Goal: Task Accomplishment & Management: Manage account settings

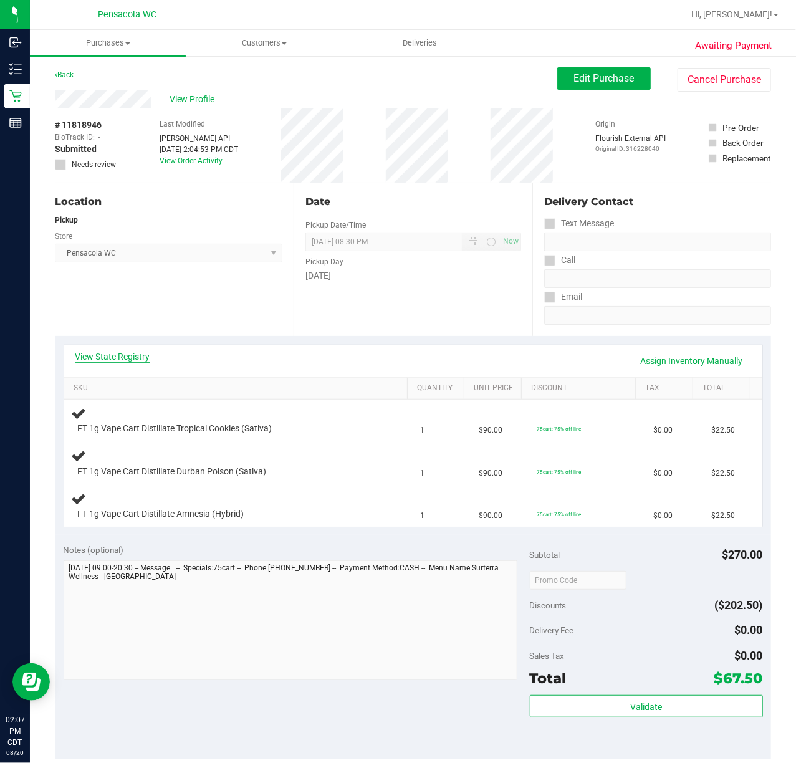
click at [126, 356] on link "View State Registry" at bounding box center [112, 356] width 75 height 12
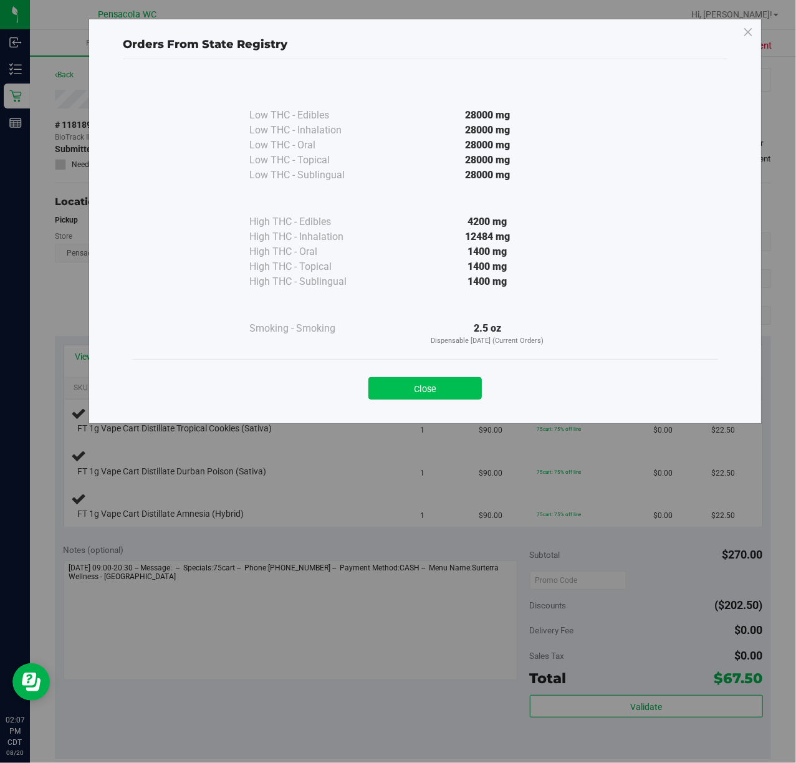
click at [422, 386] on button "Close" at bounding box center [424, 388] width 113 height 22
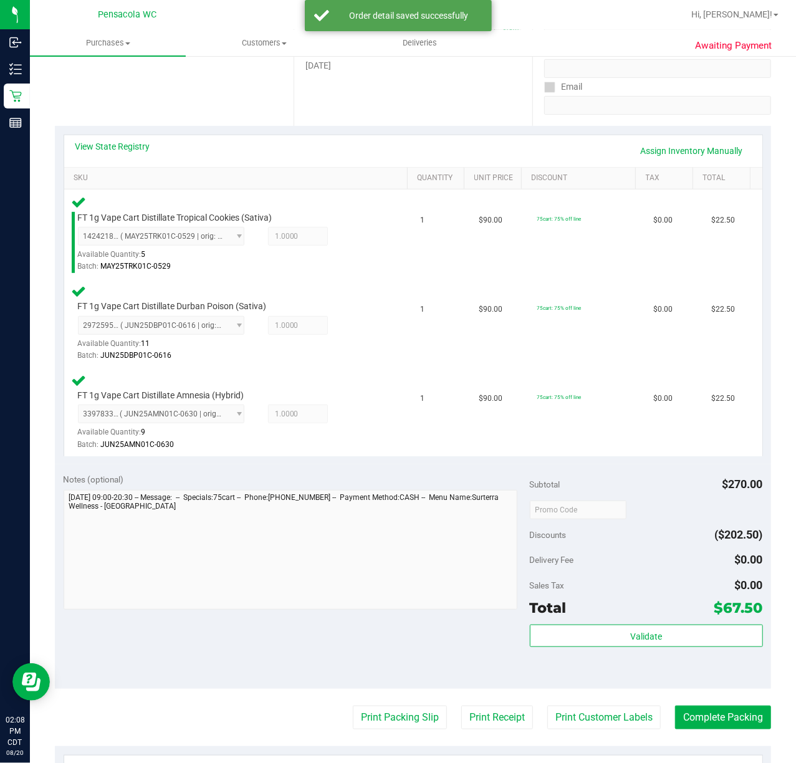
scroll to position [211, 0]
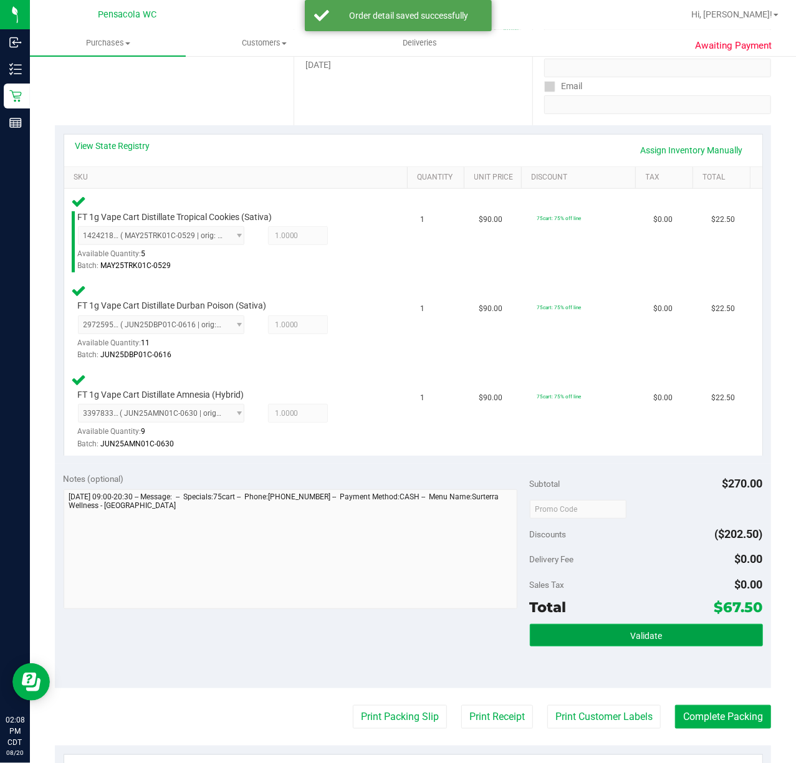
click at [646, 633] on span "Validate" at bounding box center [646, 635] width 32 height 10
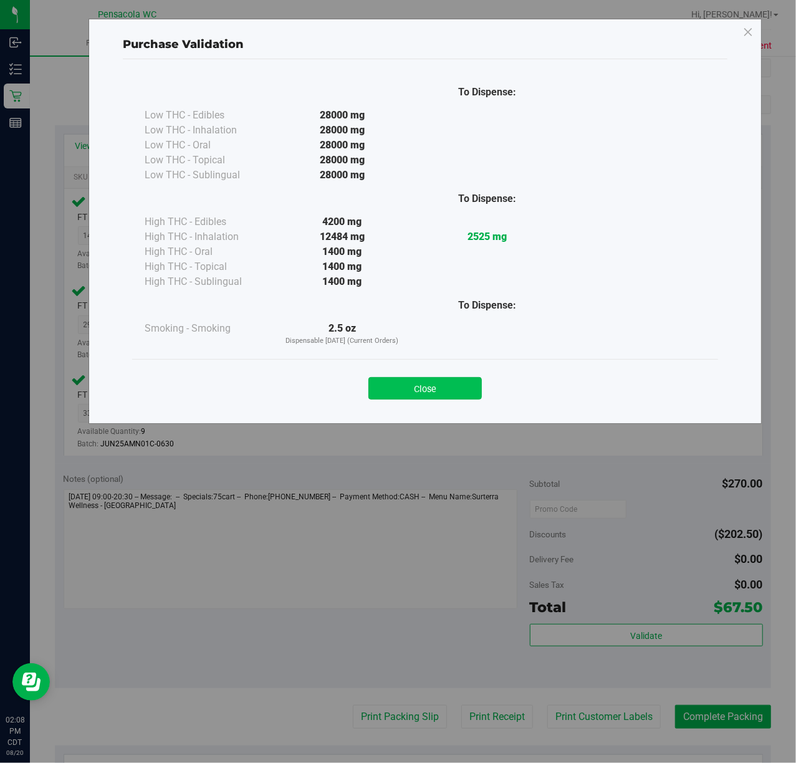
click at [436, 387] on button "Close" at bounding box center [424, 388] width 113 height 22
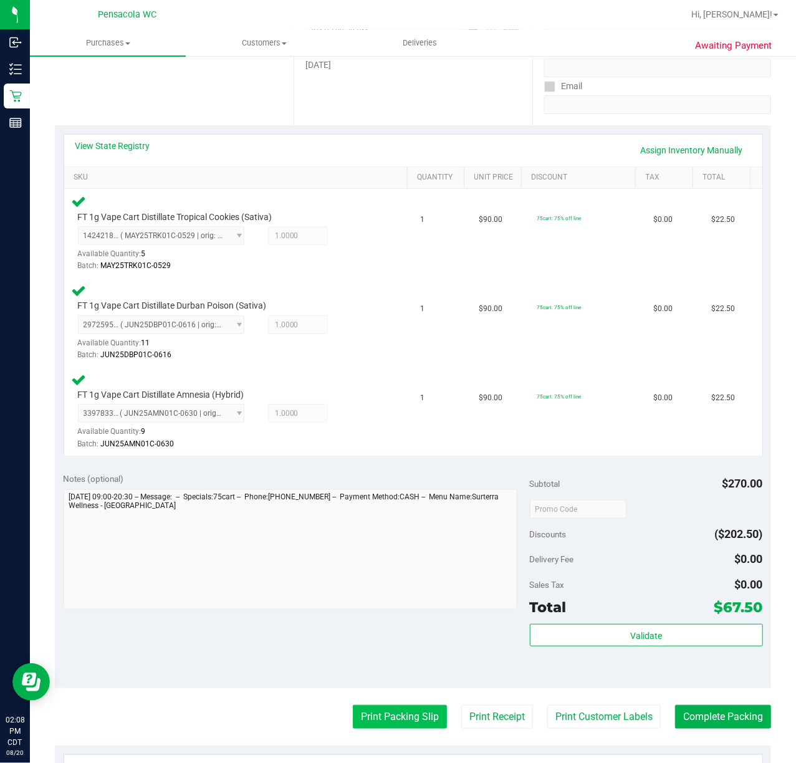
click at [397, 718] on button "Print Packing Slip" at bounding box center [400, 717] width 94 height 24
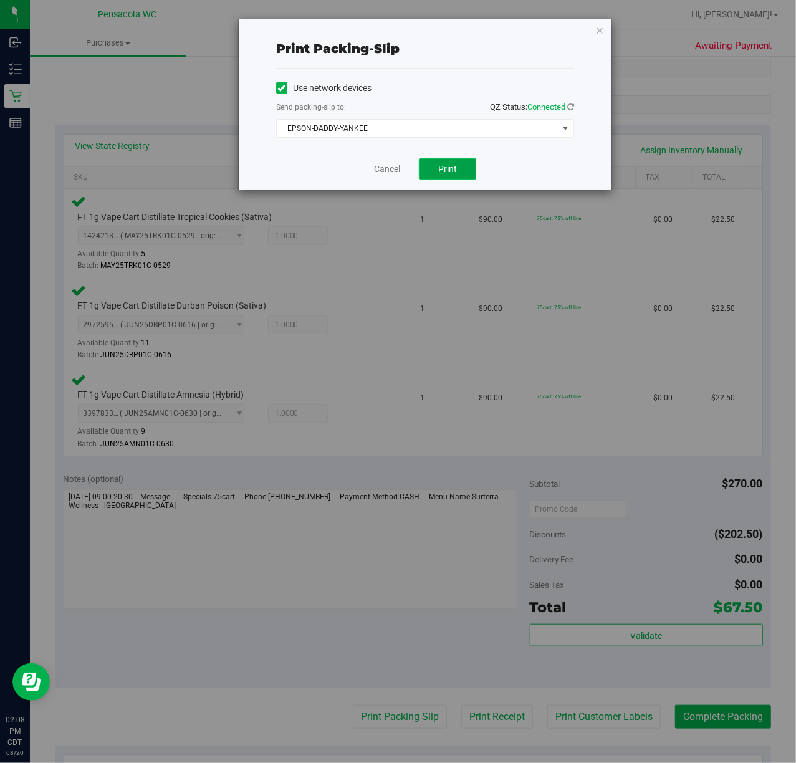
click at [462, 178] on button "Print" at bounding box center [447, 168] width 57 height 21
click at [383, 170] on link "Cancel" at bounding box center [387, 169] width 26 height 13
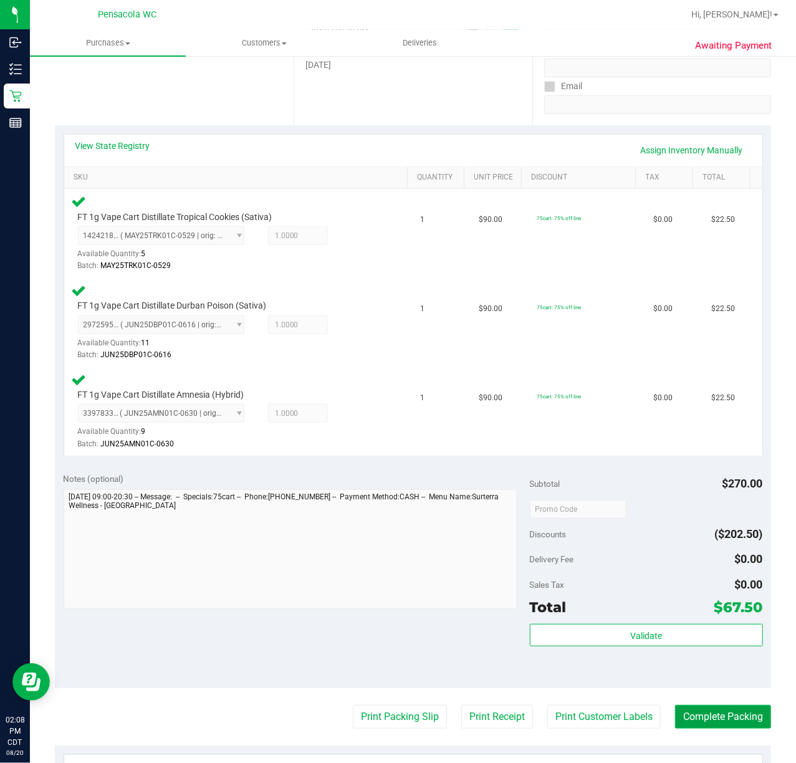
click at [725, 719] on button "Complete Packing" at bounding box center [723, 717] width 96 height 24
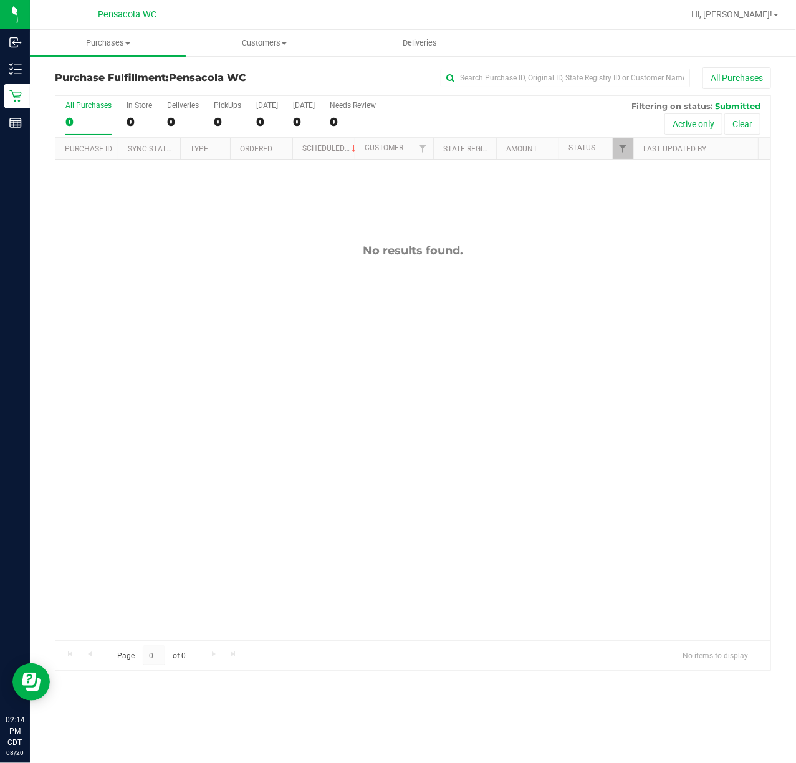
click at [239, 239] on div "No results found." at bounding box center [412, 441] width 715 height 564
click at [618, 151] on link "Filter" at bounding box center [622, 148] width 21 height 21
click at [618, 151] on span "Filter" at bounding box center [622, 148] width 10 height 10
click at [447, 643] on div "Page 0 of 0 No items to display" at bounding box center [412, 655] width 715 height 30
click at [624, 150] on span "Filter" at bounding box center [622, 148] width 10 height 10
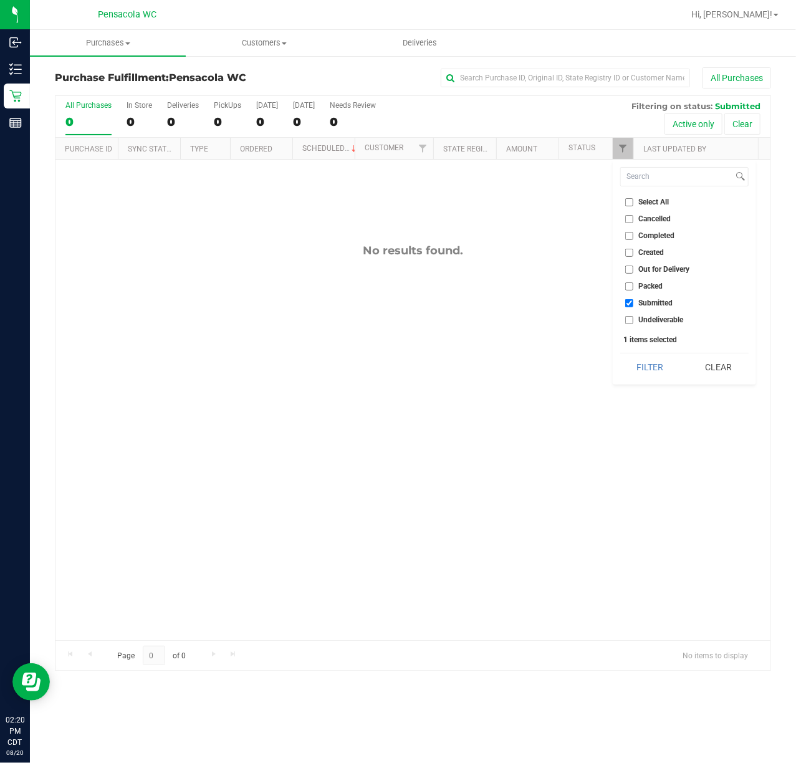
click at [639, 282] on span "Packed" at bounding box center [651, 285] width 24 height 7
click at [633, 282] on input "Packed" at bounding box center [629, 286] width 8 height 8
click at [644, 364] on button "Filter" at bounding box center [650, 366] width 60 height 27
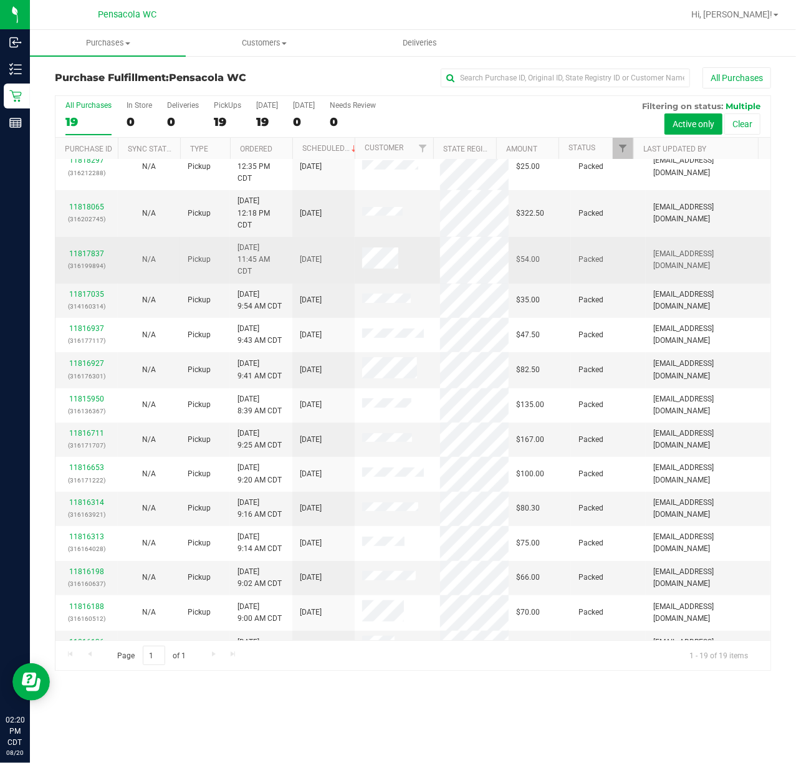
scroll to position [227, 0]
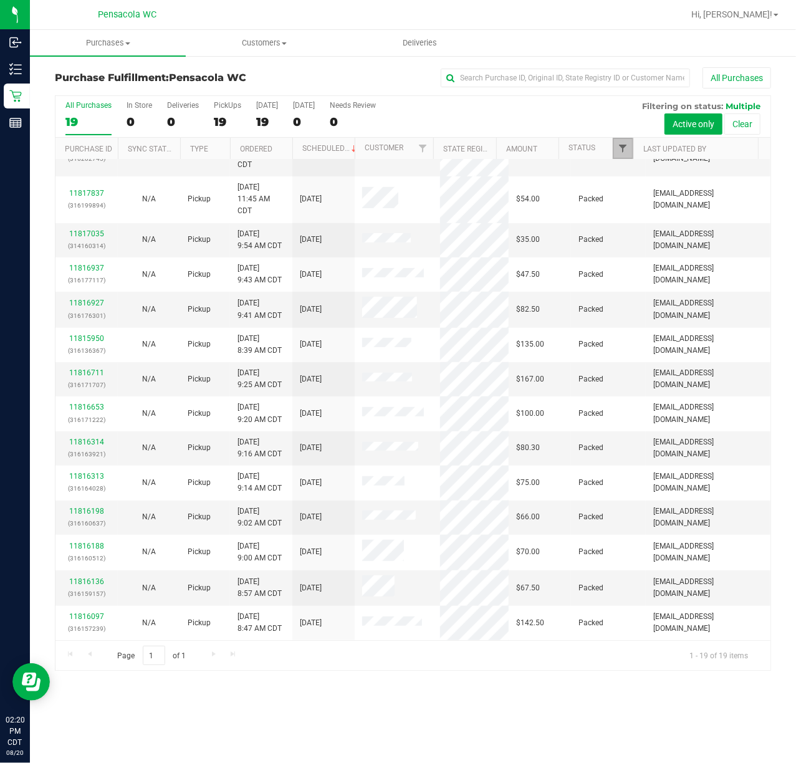
click at [618, 145] on span "Filter" at bounding box center [622, 148] width 10 height 10
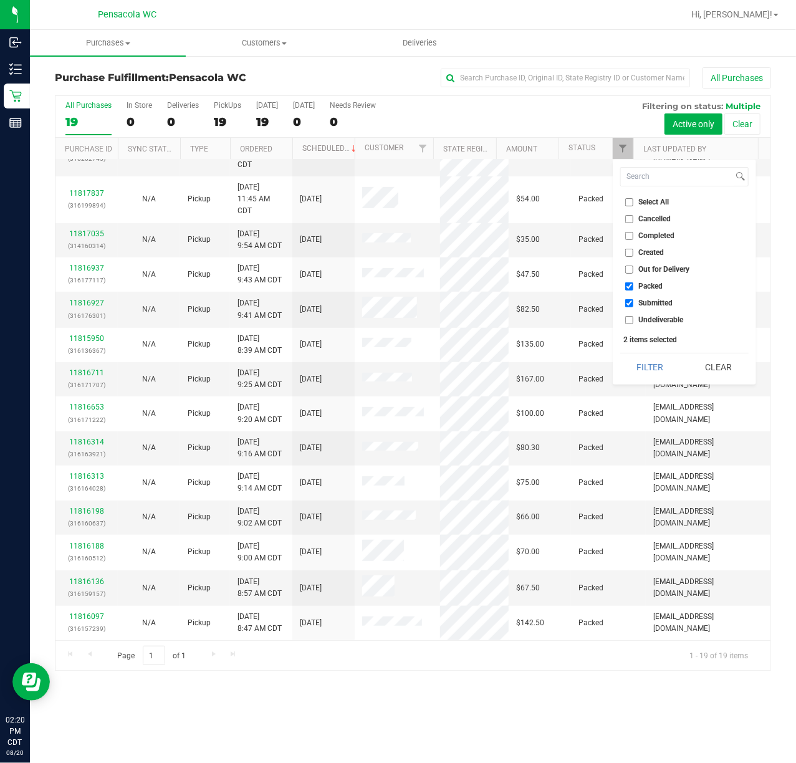
click at [645, 289] on span "Packed" at bounding box center [651, 285] width 24 height 7
click at [633, 289] on input "Packed" at bounding box center [629, 286] width 8 height 8
checkbox input "false"
click at [649, 364] on button "Filter" at bounding box center [650, 366] width 60 height 27
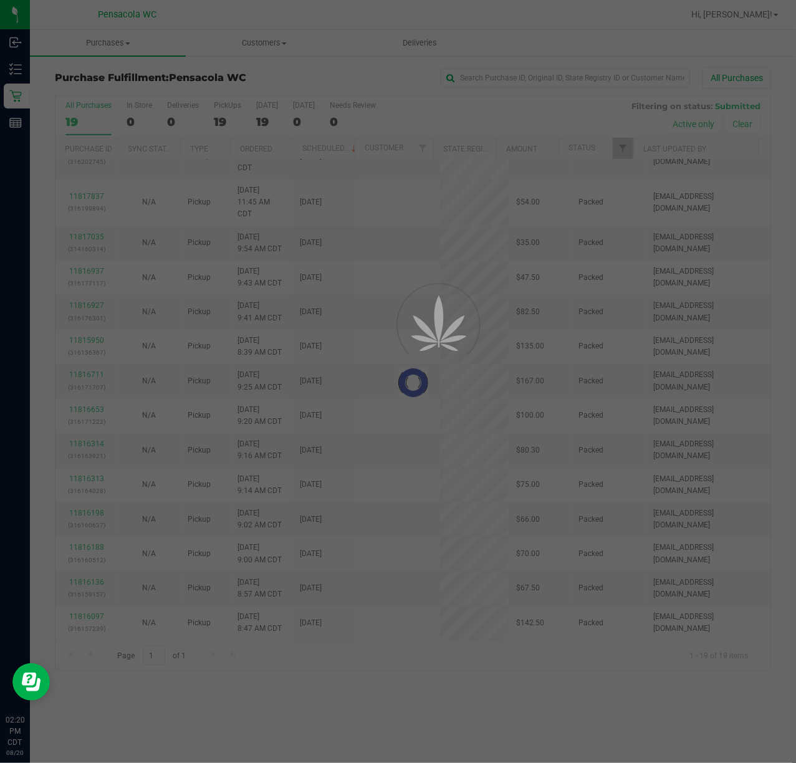
scroll to position [0, 0]
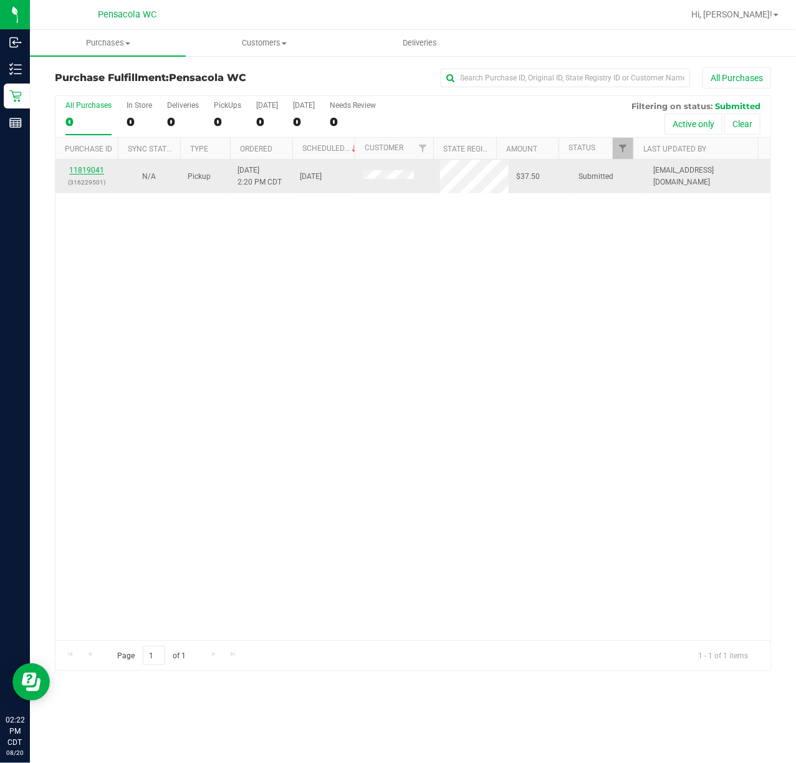
click at [97, 171] on link "11819041" at bounding box center [86, 170] width 35 height 9
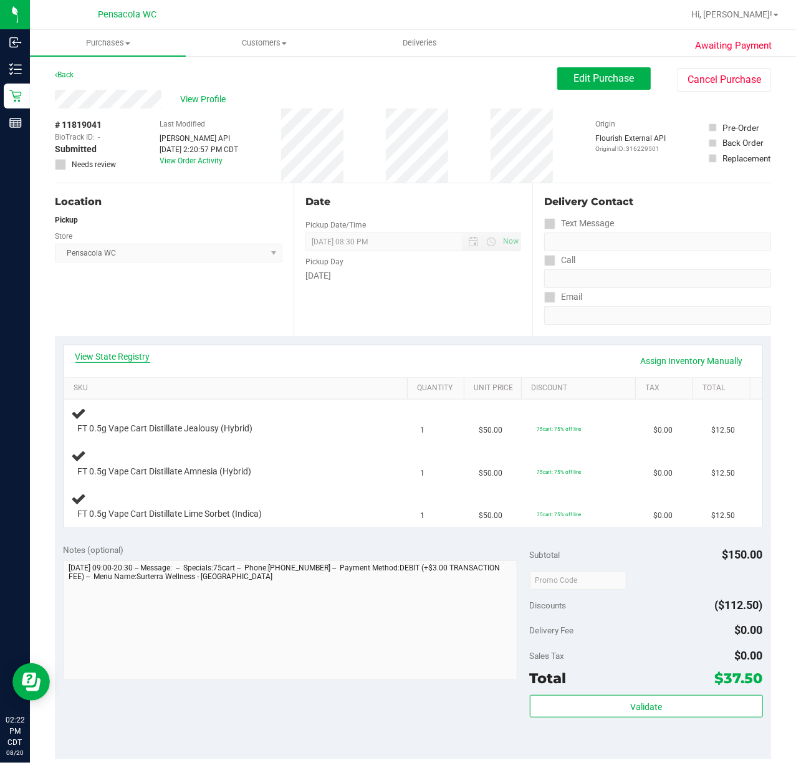
click at [141, 354] on link "View State Registry" at bounding box center [112, 356] width 75 height 12
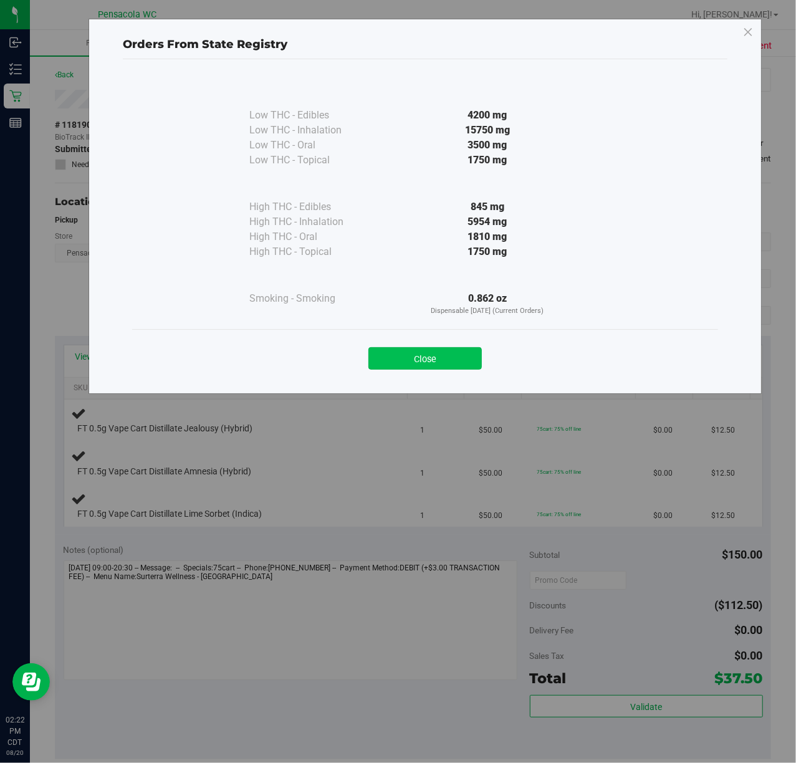
click at [444, 359] on button "Close" at bounding box center [424, 358] width 113 height 22
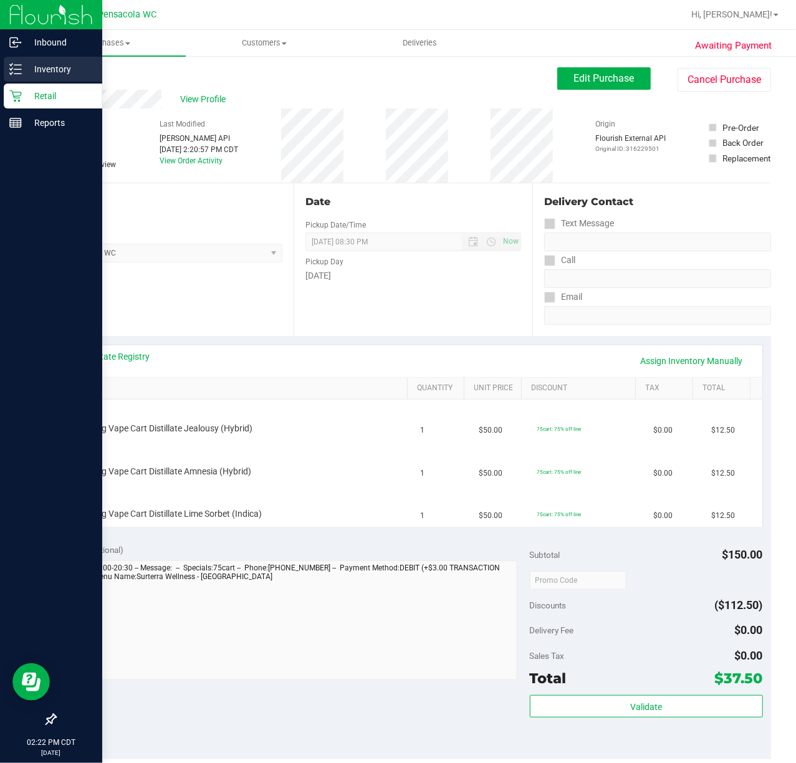
click at [11, 69] on icon at bounding box center [15, 69] width 12 height 12
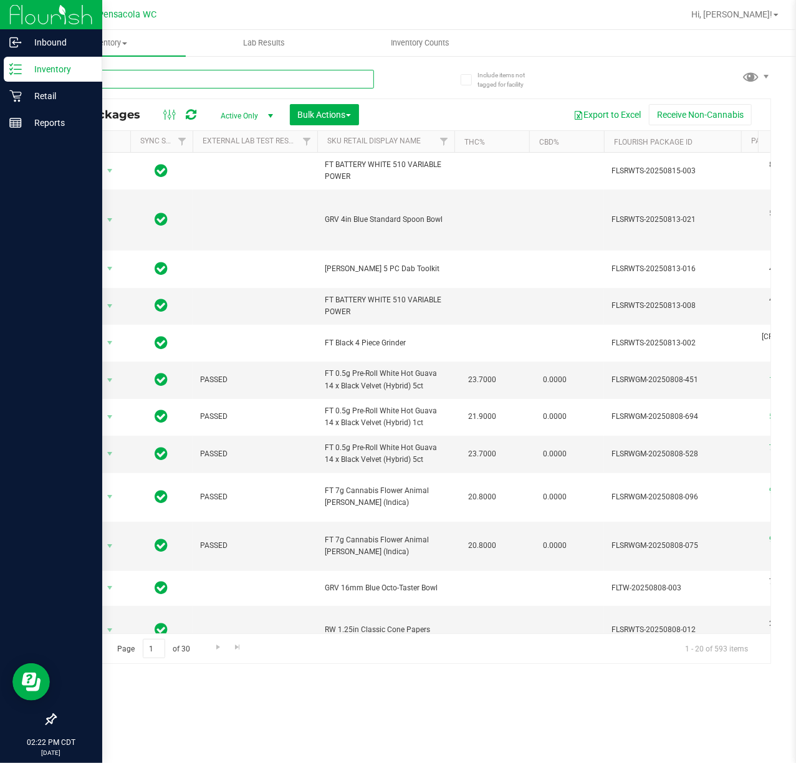
click at [270, 78] on input "text" at bounding box center [214, 79] width 319 height 19
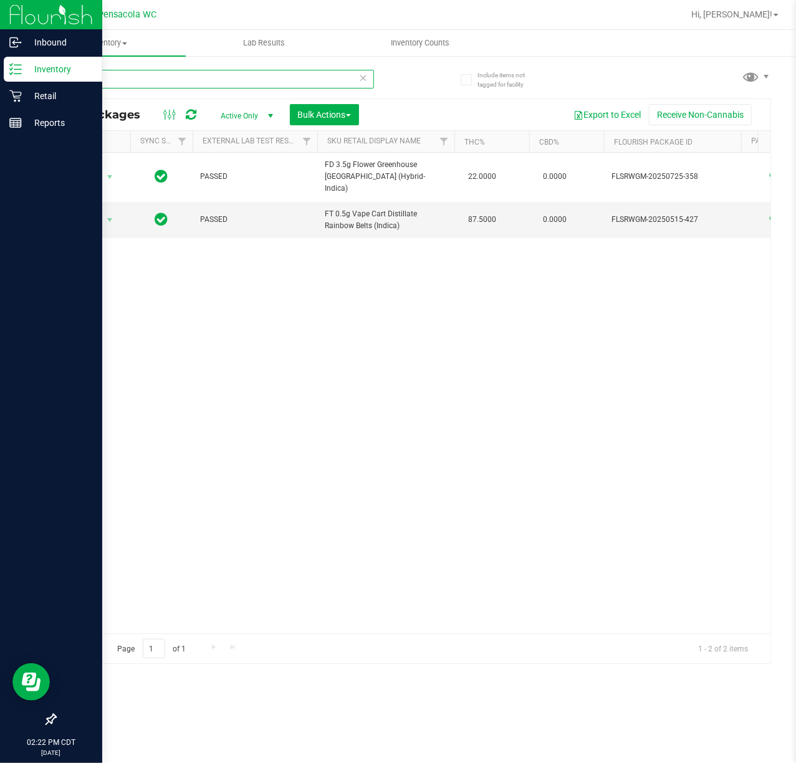
type input "rai"
click at [13, 90] on icon at bounding box center [15, 96] width 12 height 12
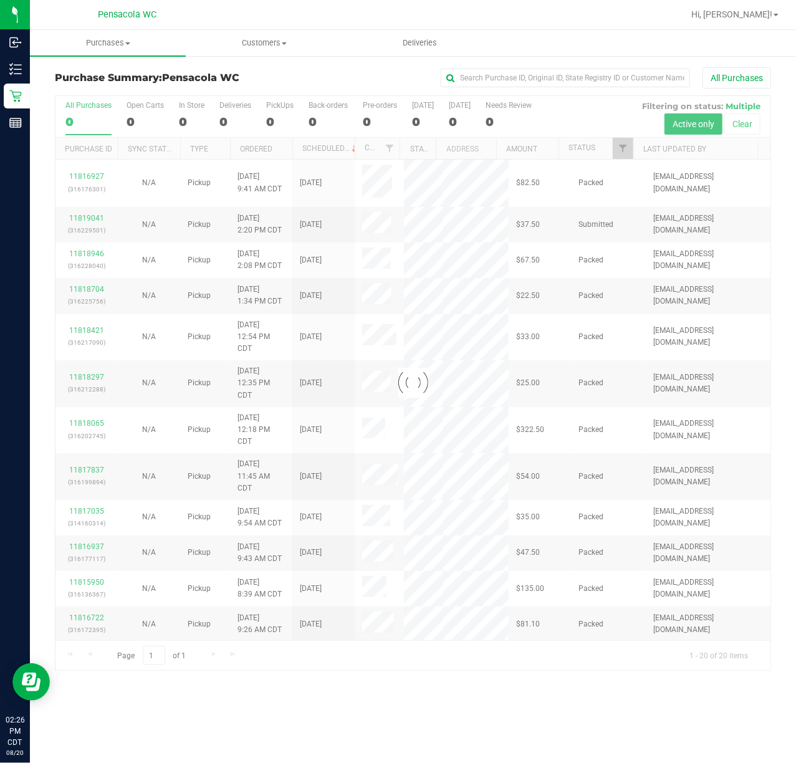
click at [616, 153] on div at bounding box center [412, 383] width 715 height 574
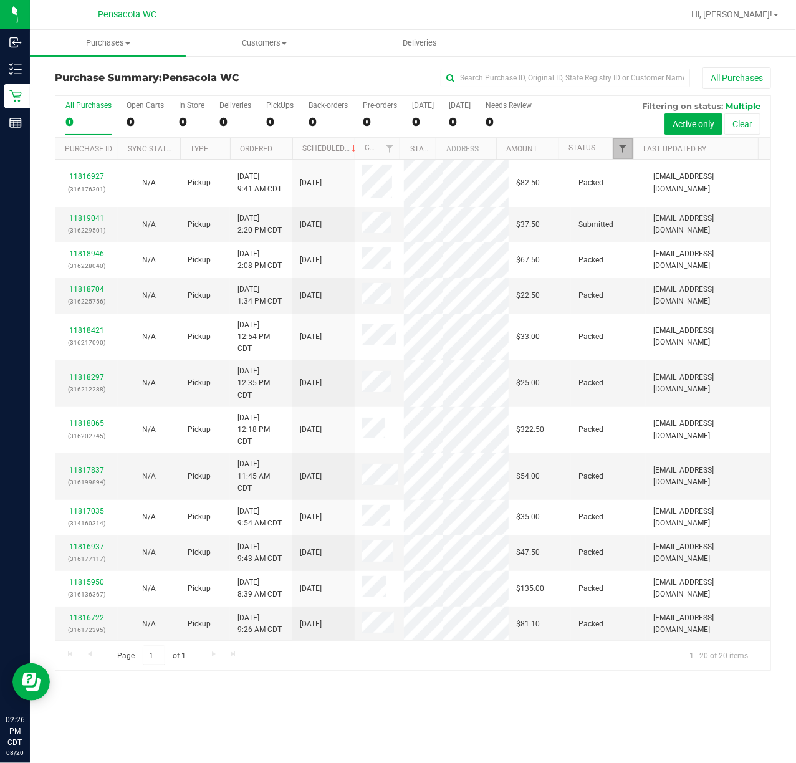
click at [619, 147] on span "Filter" at bounding box center [622, 148] width 10 height 10
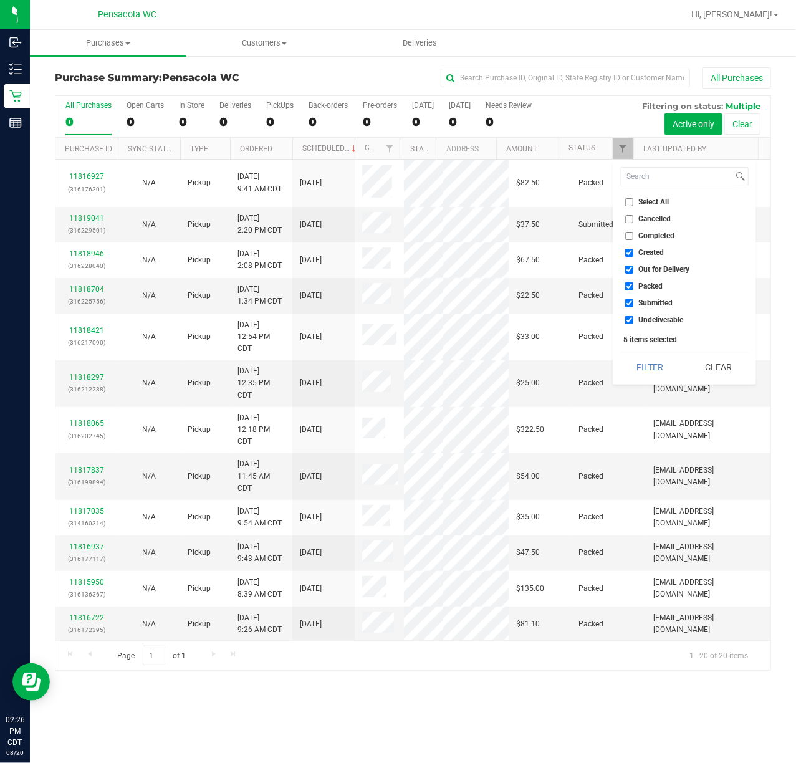
click at [661, 198] on span "Select All" at bounding box center [654, 201] width 31 height 7
click at [633, 198] on input "Select All" at bounding box center [629, 202] width 8 height 8
checkbox input "true"
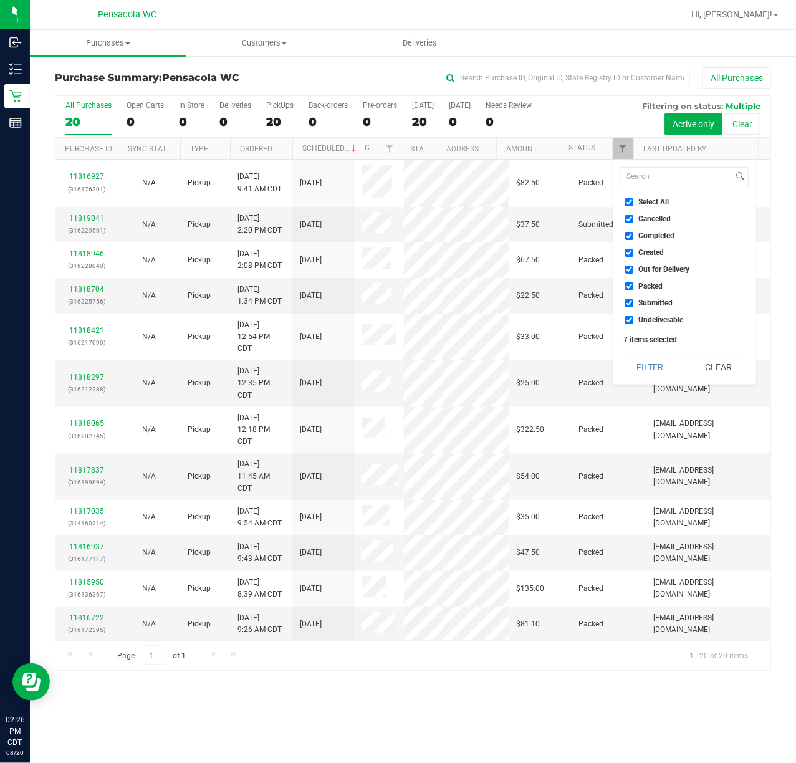
click at [661, 202] on span "Select All" at bounding box center [654, 201] width 31 height 7
click at [633, 202] on input "Select All" at bounding box center [629, 202] width 8 height 8
checkbox input "false"
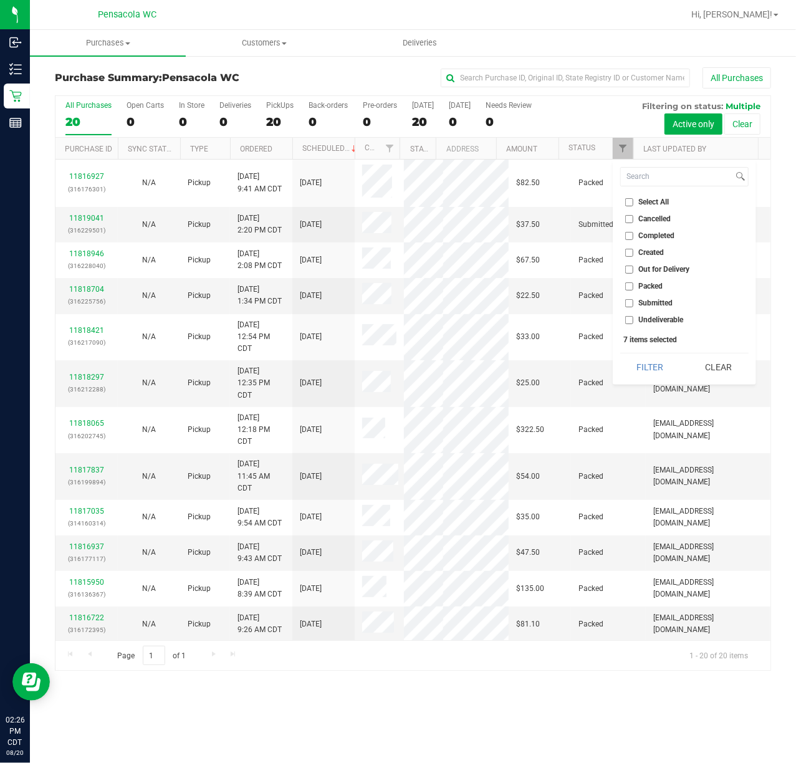
checkbox input "false"
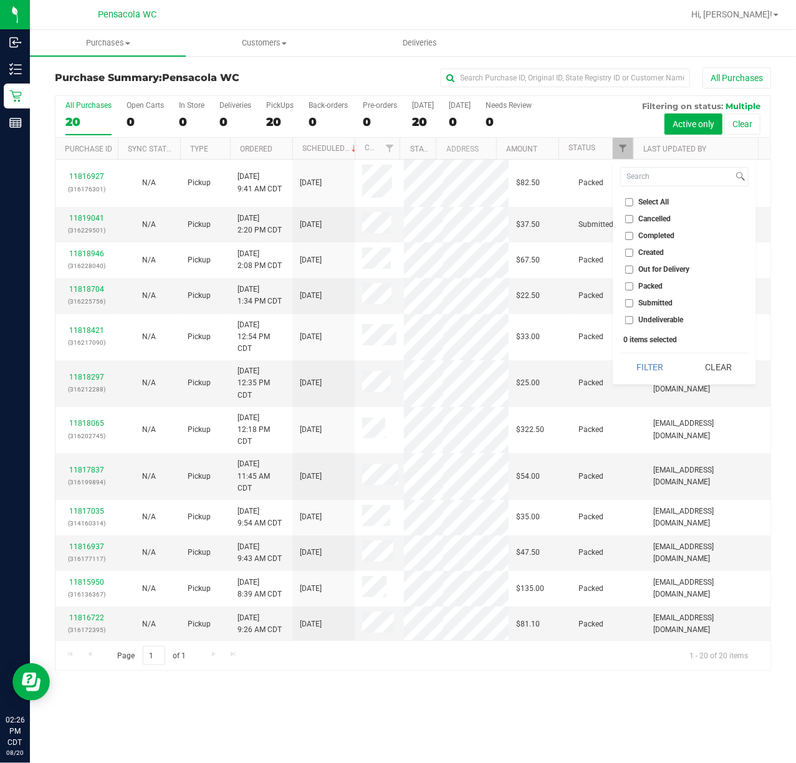
click at [666, 302] on span "Submitted" at bounding box center [656, 302] width 34 height 7
click at [633, 302] on input "Submitted" at bounding box center [629, 303] width 8 height 8
checkbox input "true"
click at [649, 374] on button "Filter" at bounding box center [650, 366] width 60 height 27
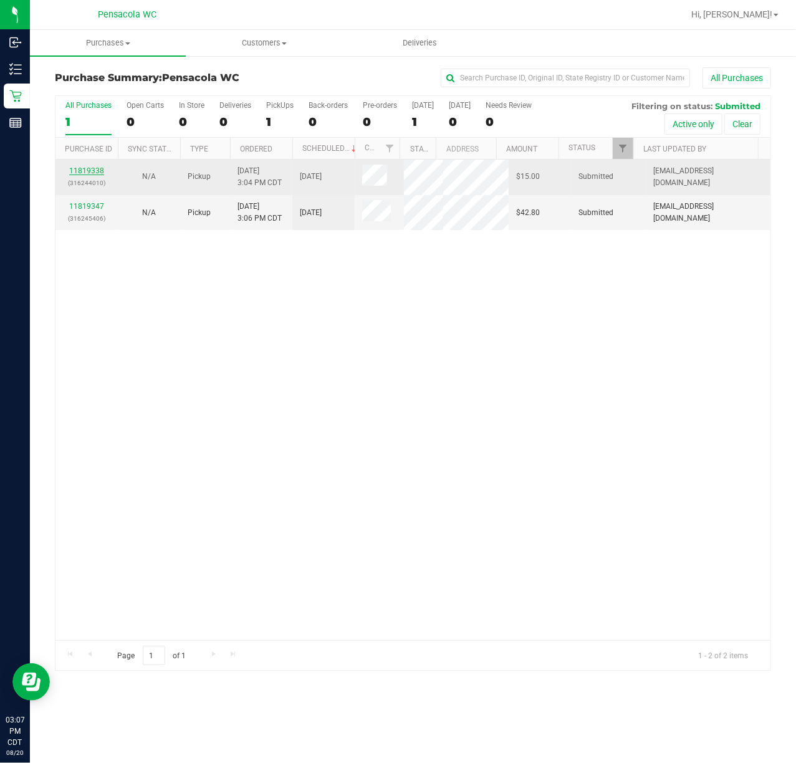
click at [98, 171] on link "11819338" at bounding box center [86, 170] width 35 height 9
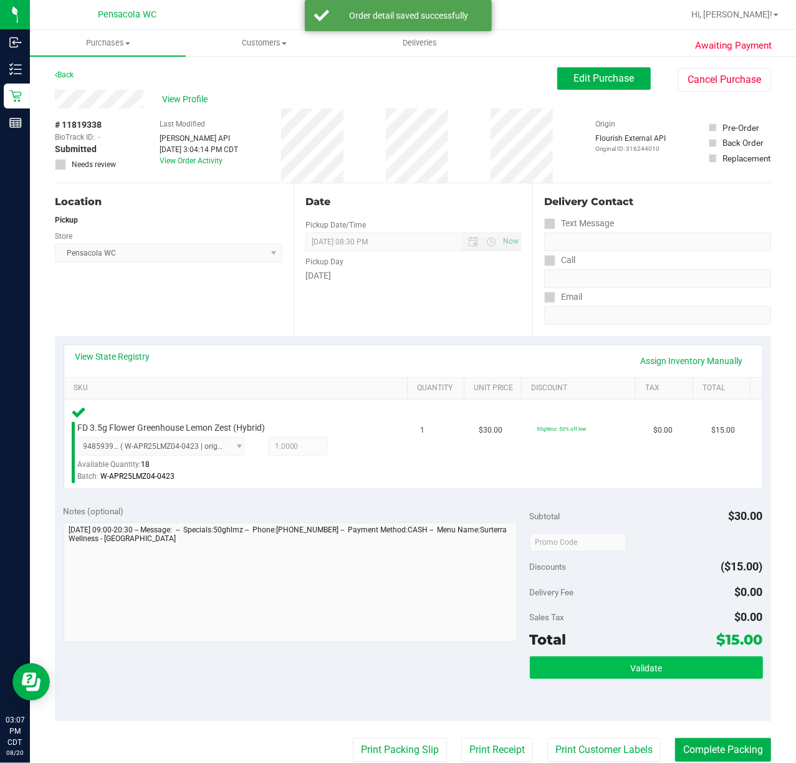
click at [664, 659] on button "Validate" at bounding box center [646, 667] width 233 height 22
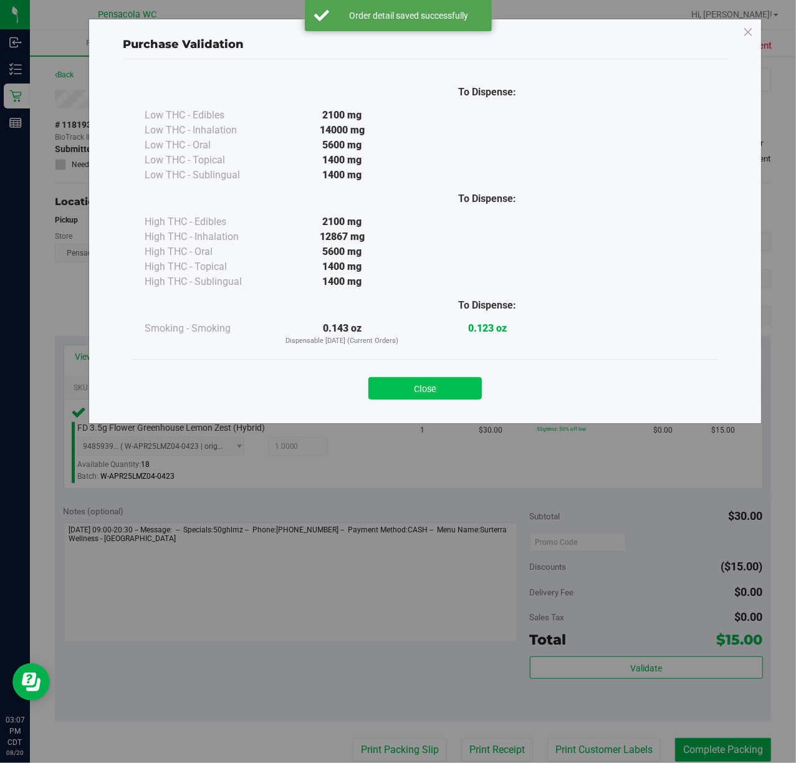
click at [465, 382] on button "Close" at bounding box center [424, 388] width 113 height 22
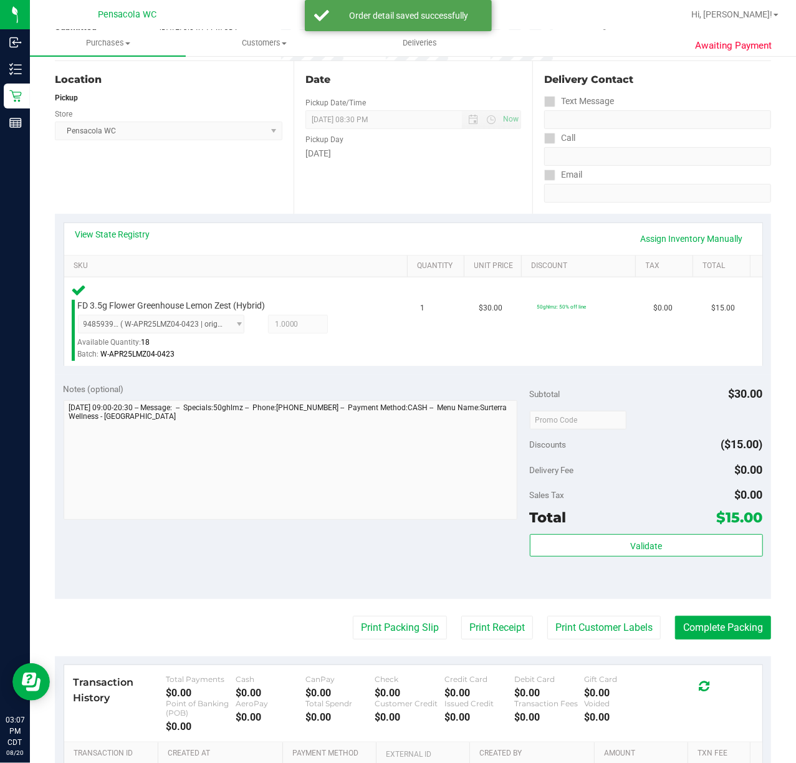
scroll to position [127, 0]
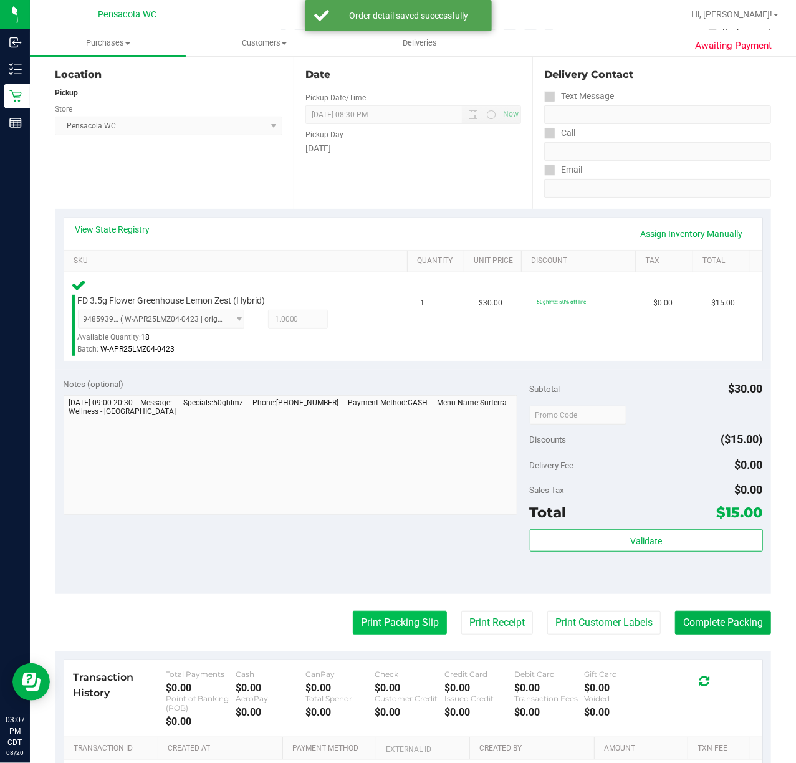
click at [407, 616] on button "Print Packing Slip" at bounding box center [400, 623] width 94 height 24
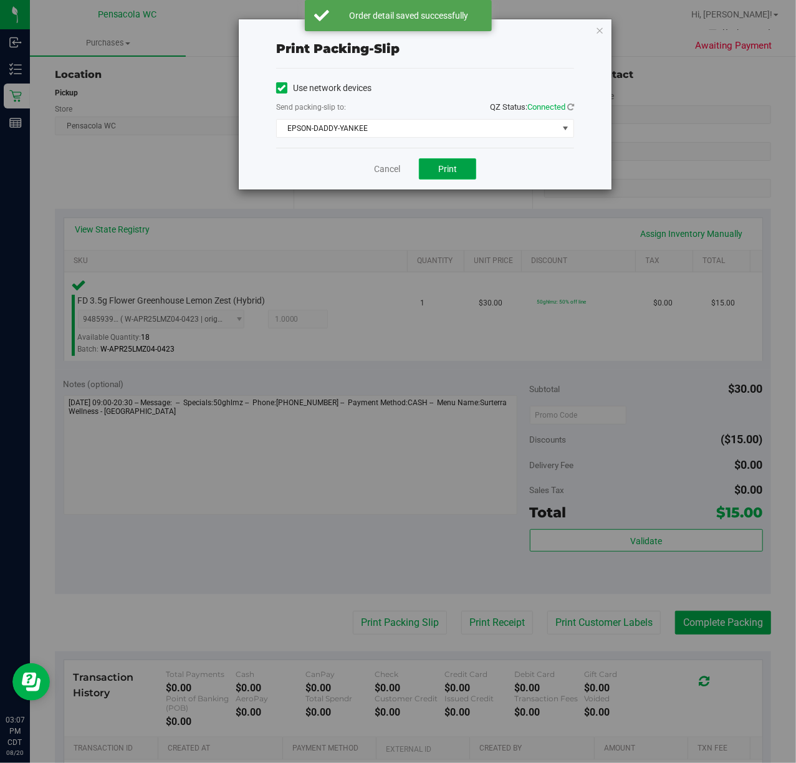
click at [435, 159] on button "Print" at bounding box center [447, 168] width 57 height 21
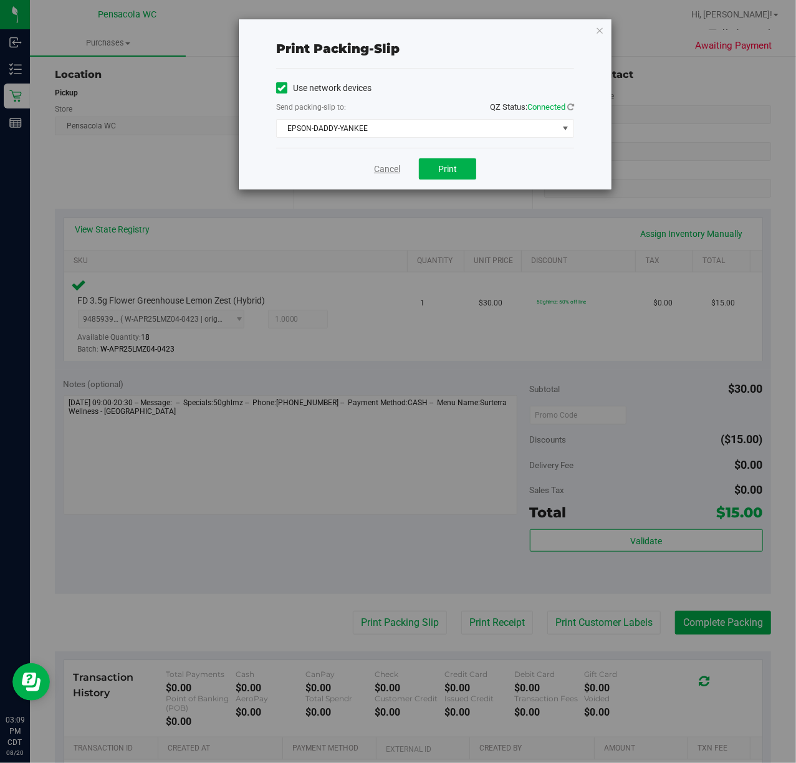
click at [395, 169] on link "Cancel" at bounding box center [387, 169] width 26 height 13
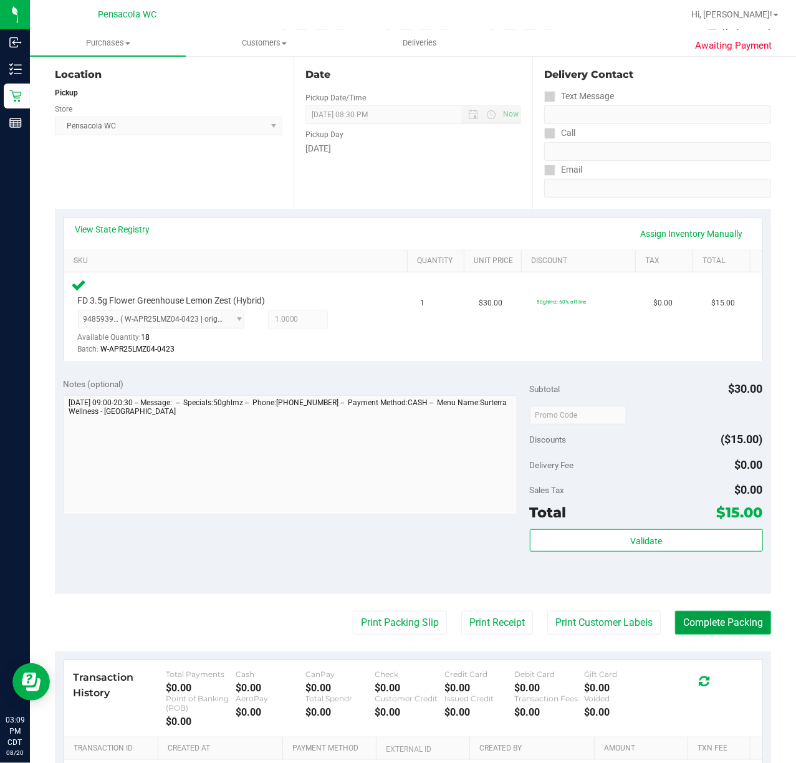
click at [728, 621] on button "Complete Packing" at bounding box center [723, 623] width 96 height 24
